Goal: Task Accomplishment & Management: Use online tool/utility

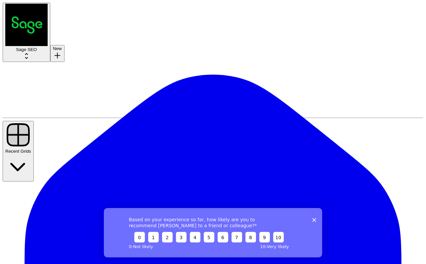
scroll to position [24, 0]
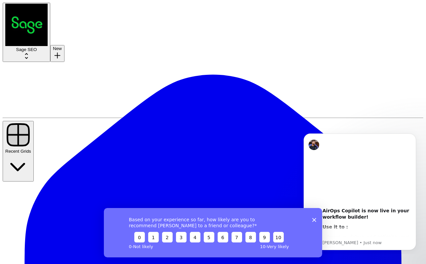
click at [316, 219] on icon "Close survey" at bounding box center [315, 220] width 4 height 4
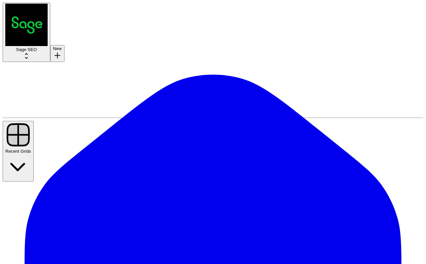
scroll to position [29, 0]
